Goal: Navigation & Orientation: Find specific page/section

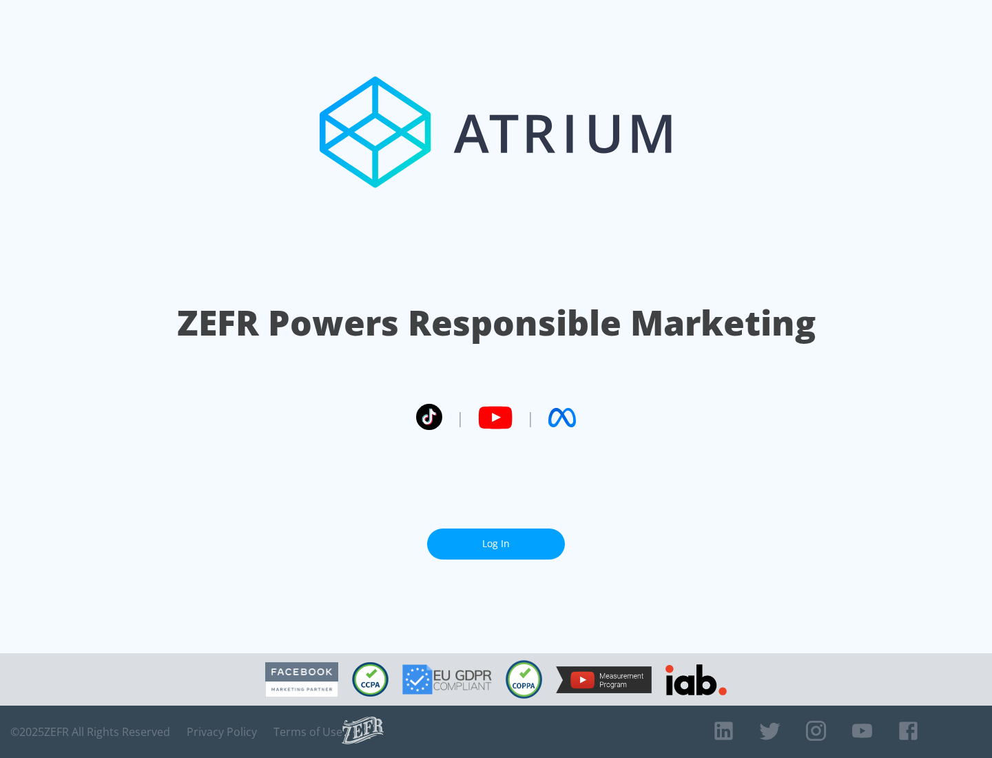
click at [496, 543] on link "Log In" at bounding box center [496, 543] width 138 height 31
